Goal: Task Accomplishment & Management: Use online tool/utility

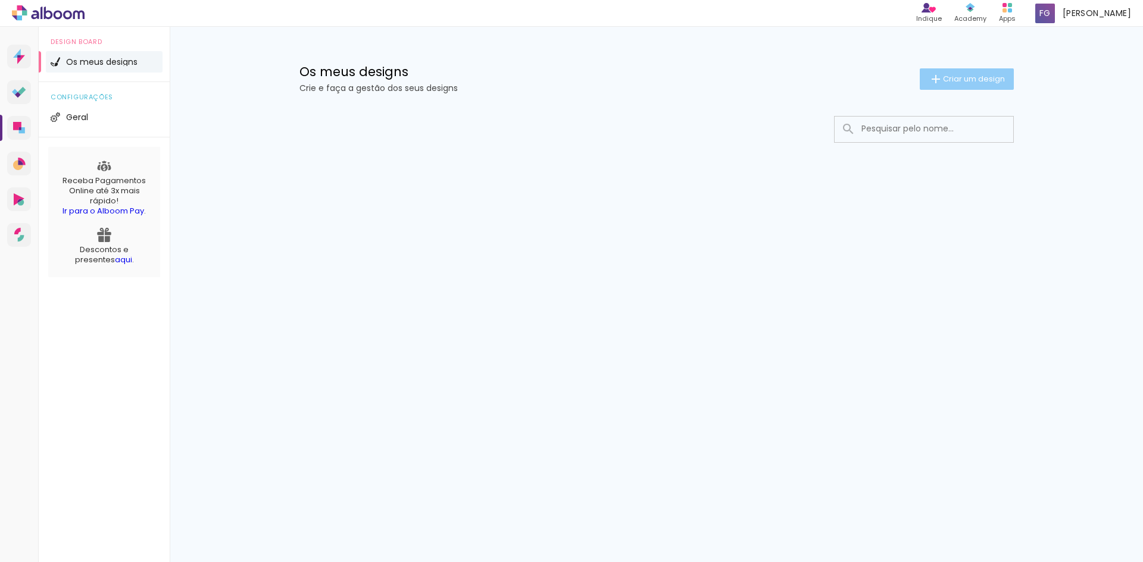
click at [975, 76] on span "Criar um design" at bounding box center [974, 79] width 62 height 8
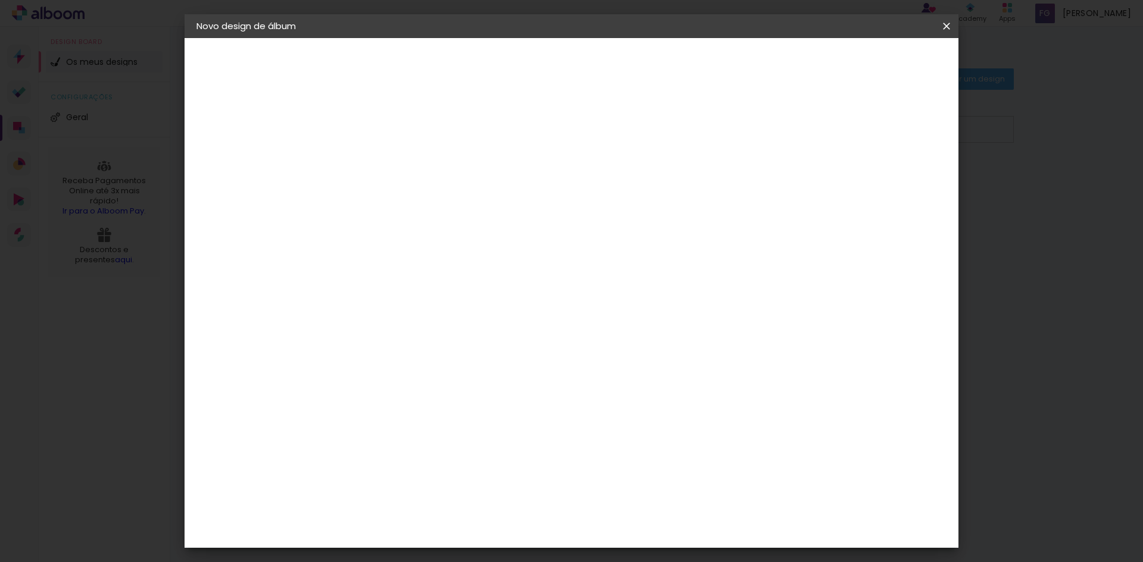
click at [0, 0] on paper-input-container "Título do álbum" at bounding box center [0, 0] width 0 height 0
click at [391, 164] on input at bounding box center [391, 160] width 0 height 18
type input "t"
type input "TESTE"
type paper-input "TESTE"
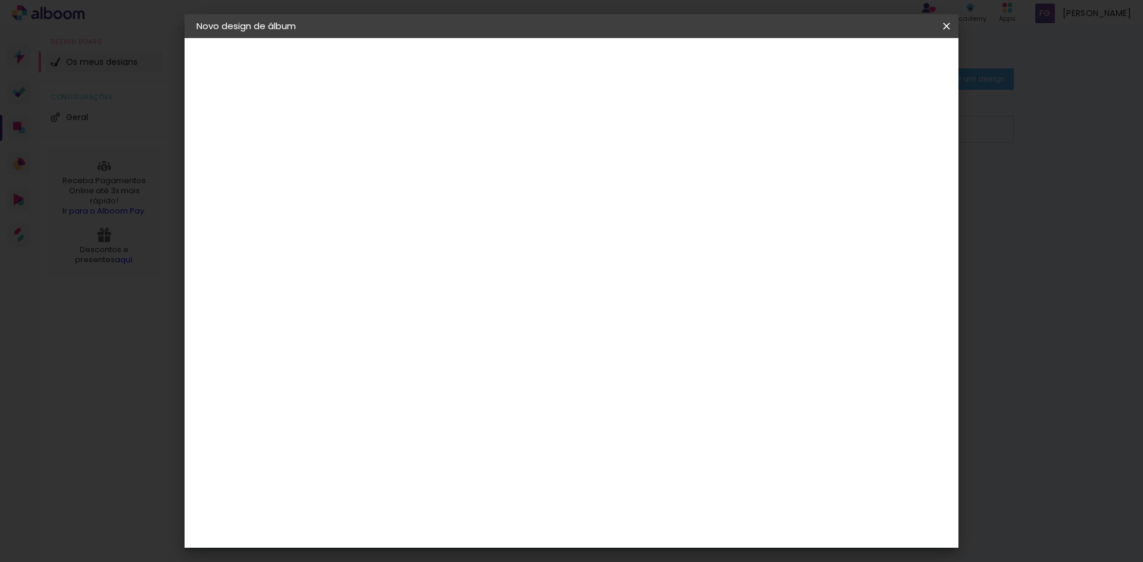
click at [0, 0] on slot "Avançar" at bounding box center [0, 0] width 0 height 0
click at [0, 0] on slot "Tamanho Livre" at bounding box center [0, 0] width 0 height 0
click at [392, 274] on div "F1" at bounding box center [387, 279] width 8 height 10
click at [593, 57] on paper-button "Avançar" at bounding box center [563, 63] width 58 height 20
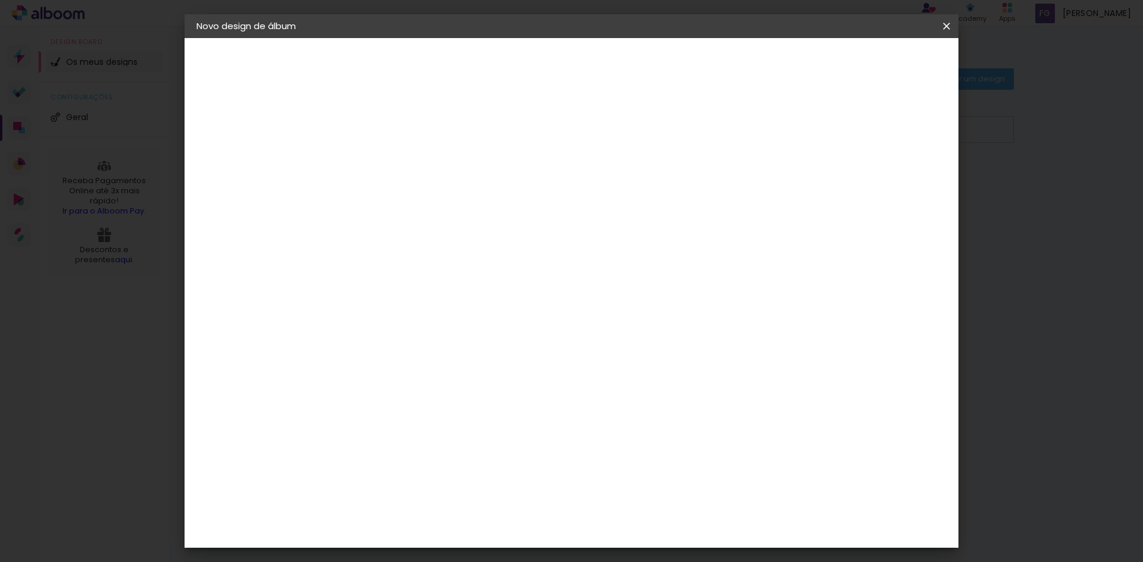
click at [456, 206] on paper-input-container "Linha" at bounding box center [421, 208] width 69 height 30
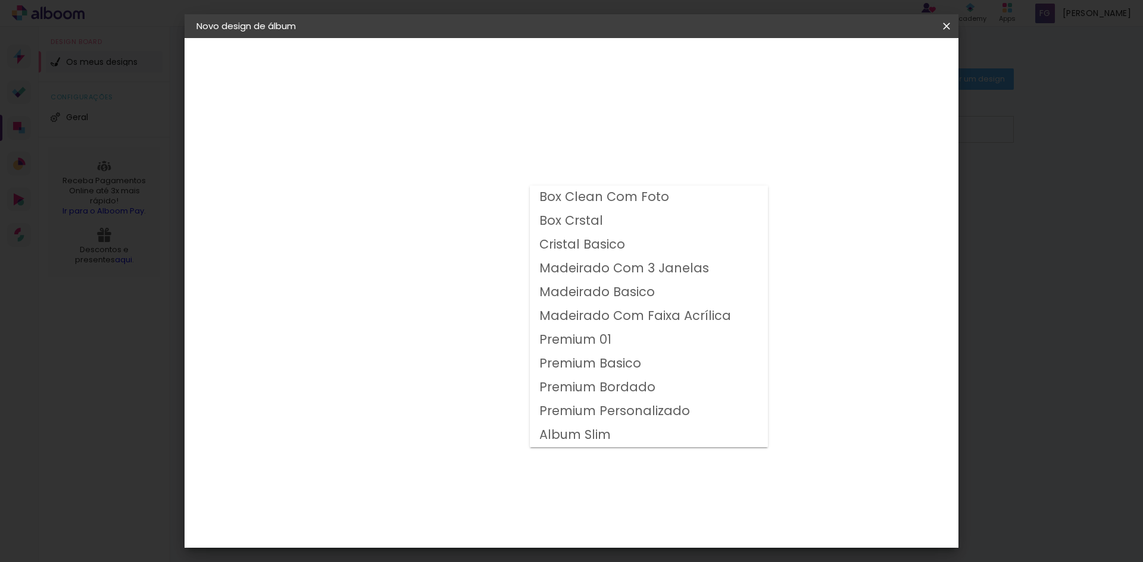
click at [0, 0] on slot "Premium 01" at bounding box center [0, 0] width 0 height 0
type input "Premium 01"
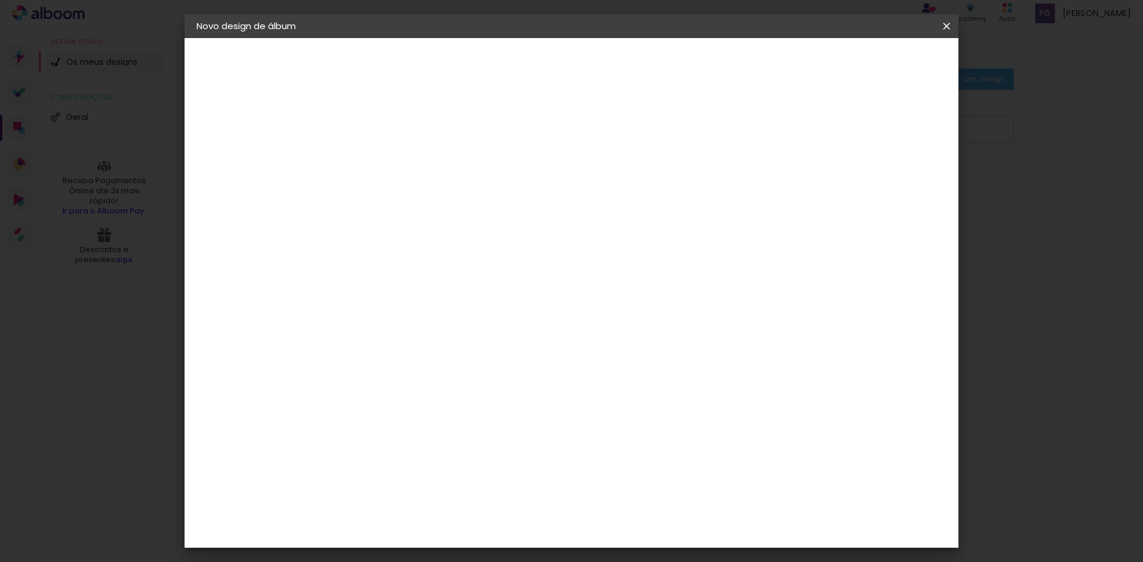
click at [471, 262] on div "Modelo" at bounding box center [443, 267] width 55 height 17
click at [471, 289] on span "20 × 25" at bounding box center [443, 288] width 55 height 24
click at [471, 423] on span "20 × 20" at bounding box center [443, 435] width 55 height 24
click at [471, 283] on span "25 × 30" at bounding box center [443, 292] width 55 height 24
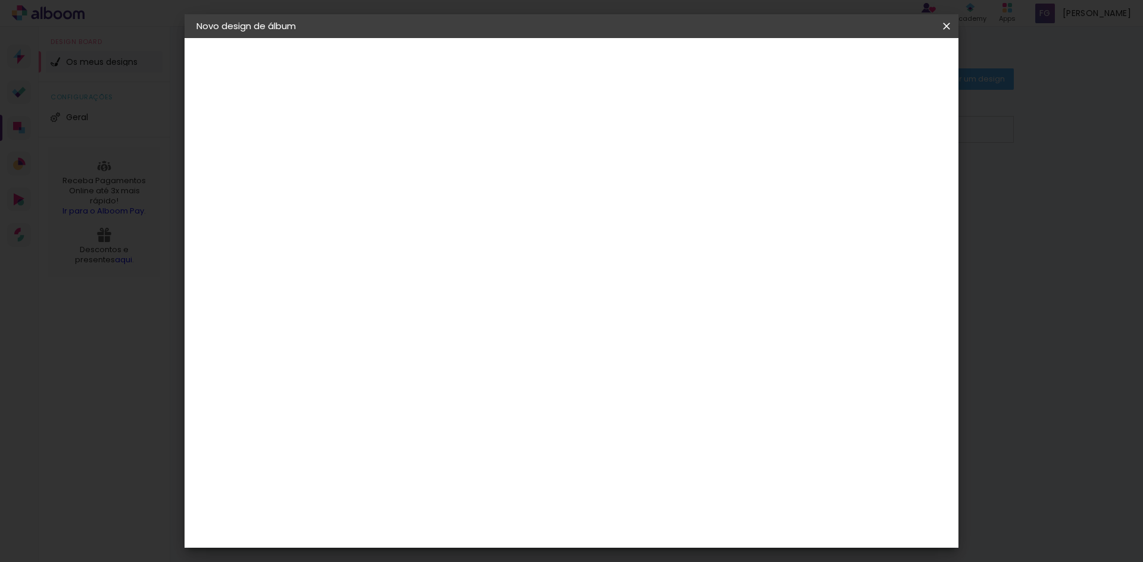
click at [0, 0] on slot "Avançar" at bounding box center [0, 0] width 0 height 0
click at [798, 129] on div at bounding box center [792, 128] width 11 height 11
type paper-checkbox "on"
click at [798, 129] on div at bounding box center [792, 128] width 11 height 11
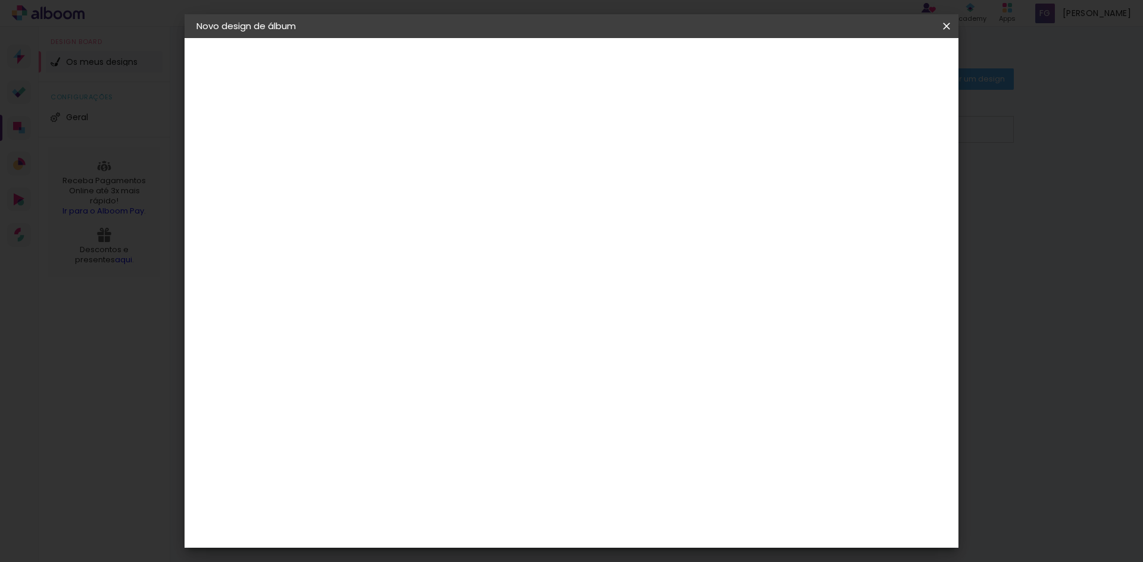
click at [881, 55] on paper-button "Iniciar design" at bounding box center [845, 63] width 78 height 20
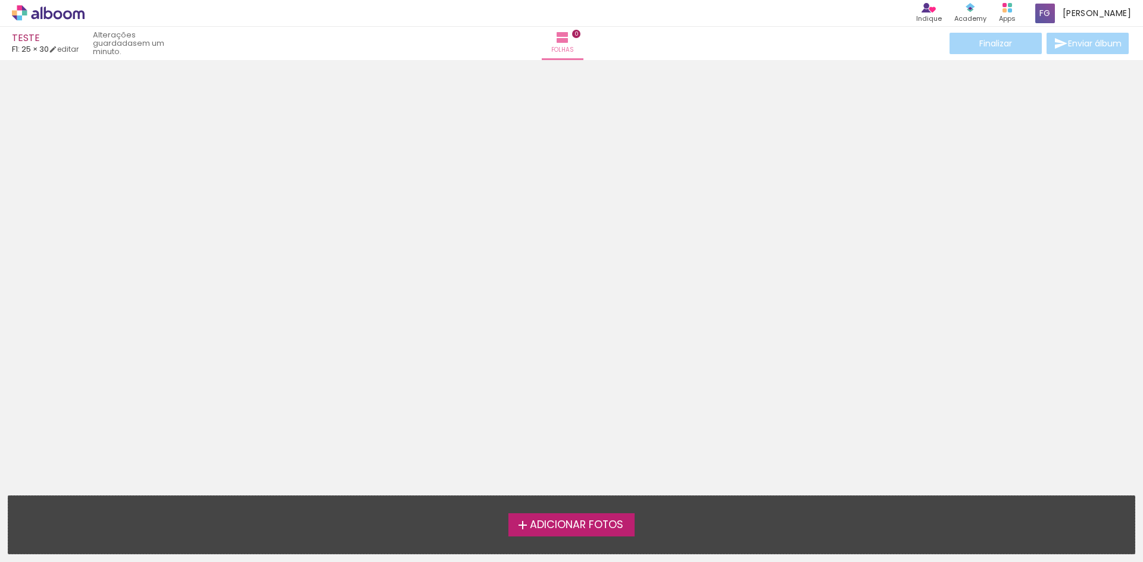
click at [575, 520] on span "Adicionar Fotos" at bounding box center [576, 525] width 93 height 11
click at [0, 0] on input "file" at bounding box center [0, 0] width 0 height 0
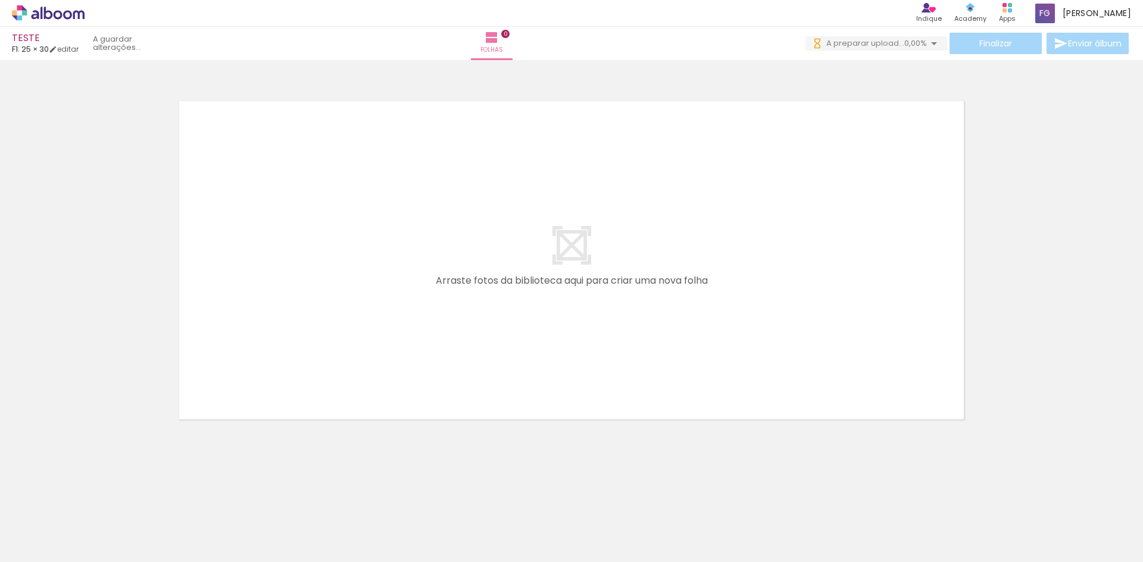
click at [136, 534] on div at bounding box center [119, 521] width 59 height 39
click at [0, 558] on div "Biblioteca 1 foto Todas as fotos Não utilizadas Adicionar Fotos" at bounding box center [0, 525] width 0 height 74
click at [0, 556] on div "Biblioteca 1 foto Todas as fotos Não utilizadas Adicionar Fotos" at bounding box center [0, 525] width 0 height 74
click at [32, 549] on span "Adicionar Fotos" at bounding box center [42, 546] width 36 height 13
click at [0, 0] on input "file" at bounding box center [0, 0] width 0 height 0
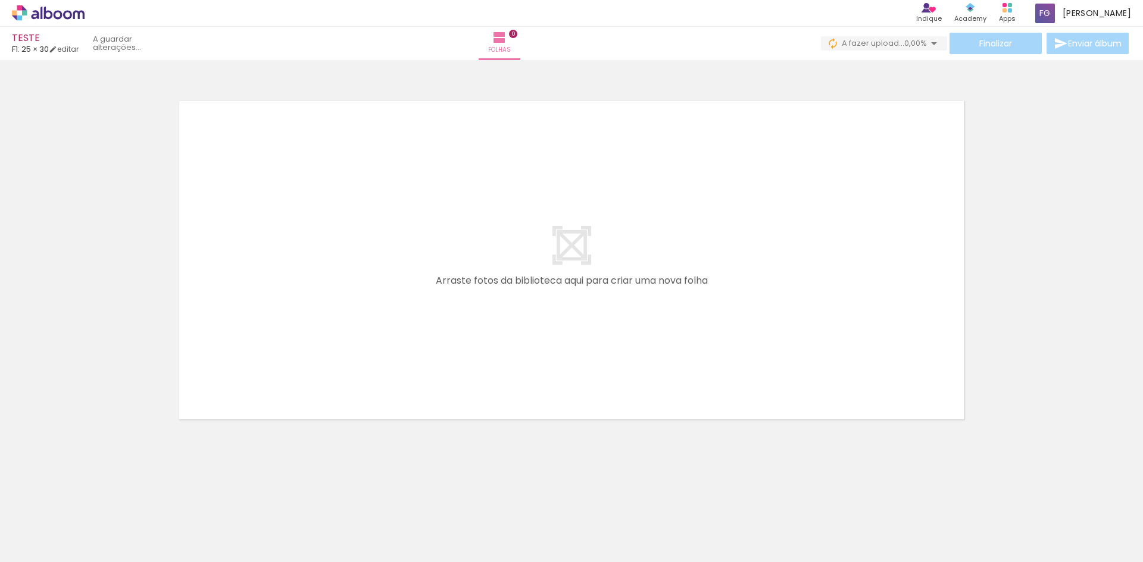
click at [1092, 49] on div "Finalizar Enviar álbum" at bounding box center [976, 43] width 310 height 21
click at [44, 20] on icon at bounding box center [48, 12] width 73 height 15
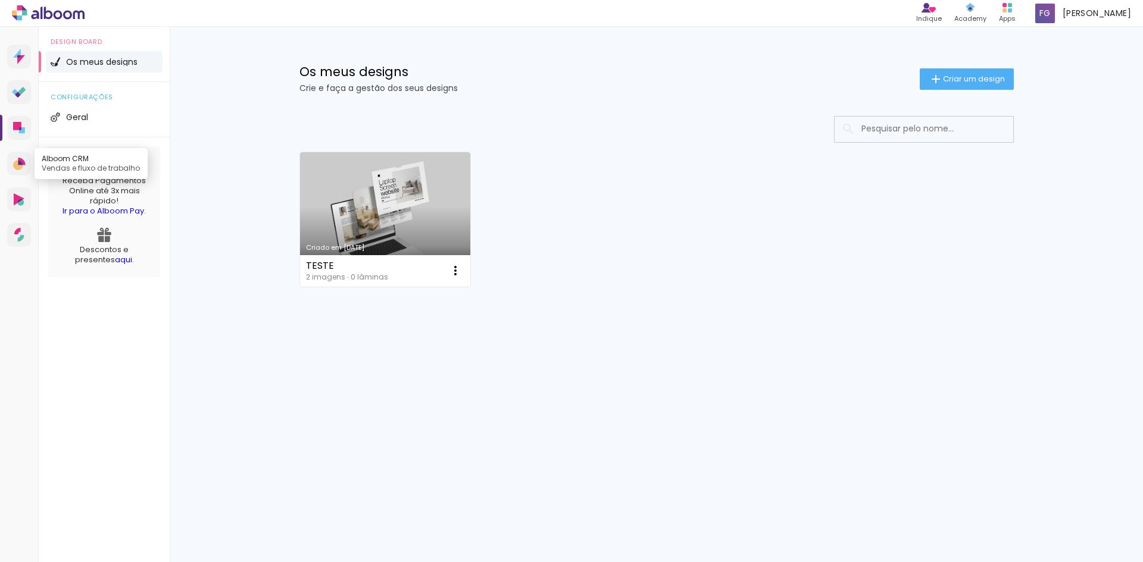
click at [27, 162] on link "Alboom CRM Vendas e fluxo de trabalho" at bounding box center [19, 164] width 24 height 24
click at [22, 201] on icon at bounding box center [20, 202] width 7 height 6
click at [1012, 8] on icon at bounding box center [1007, 8] width 10 height 10
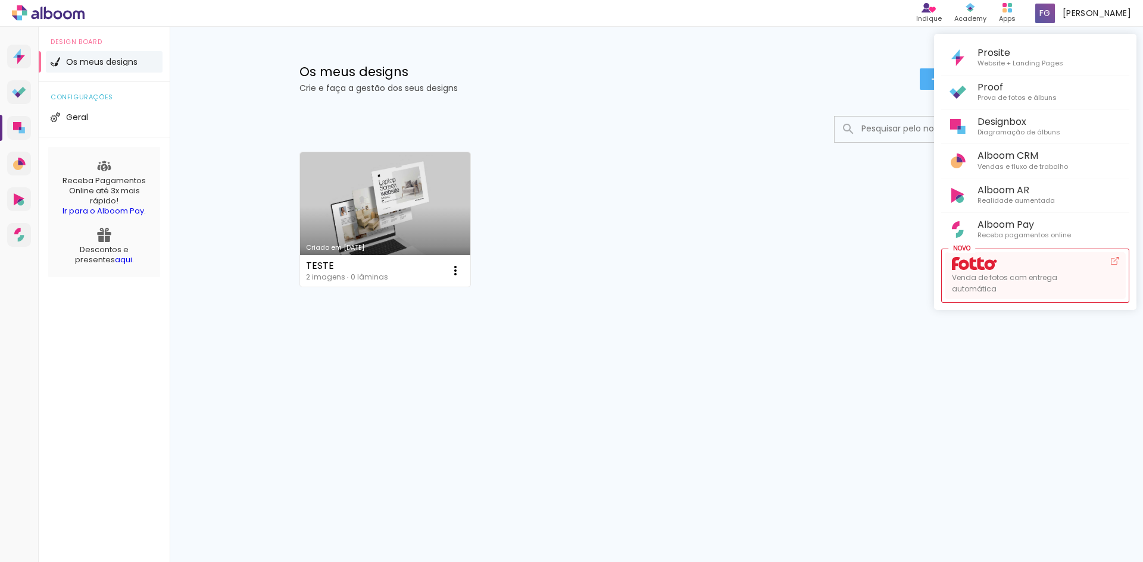
click at [959, 271] on span at bounding box center [962, 264] width 21 height 15
